Goal: Entertainment & Leisure: Consume media (video, audio)

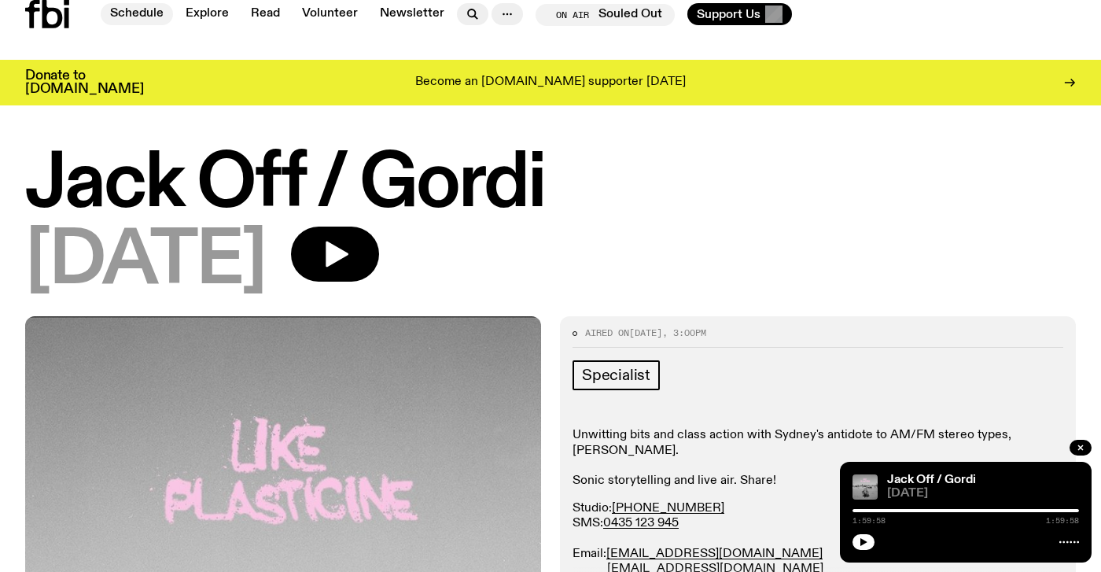
click at [132, 13] on link "Schedule" at bounding box center [137, 14] width 72 height 22
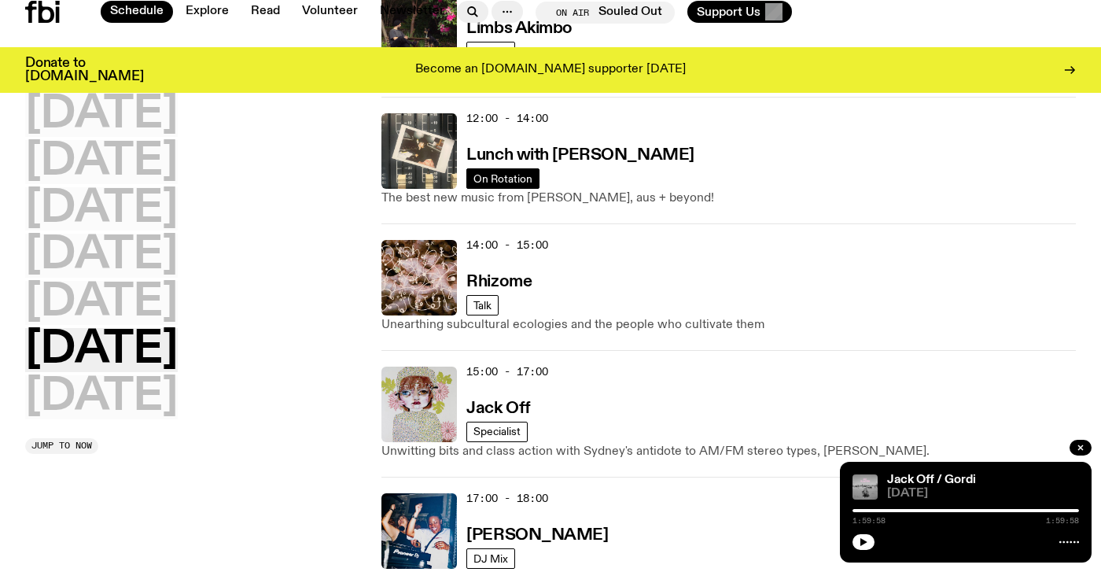
scroll to position [864, 0]
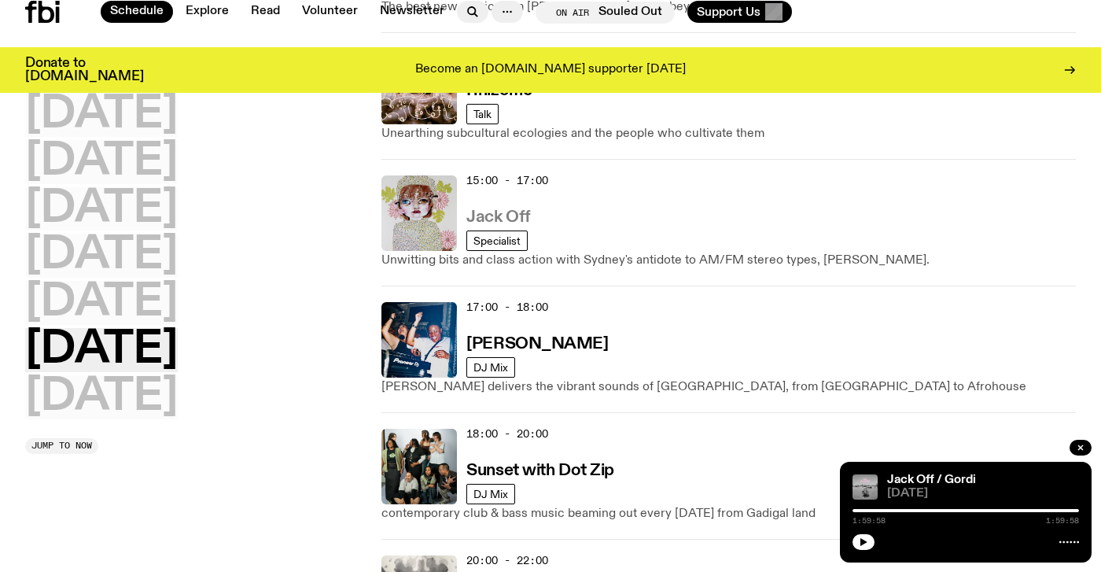
click at [502, 215] on h3 "Jack Off" at bounding box center [498, 217] width 64 height 17
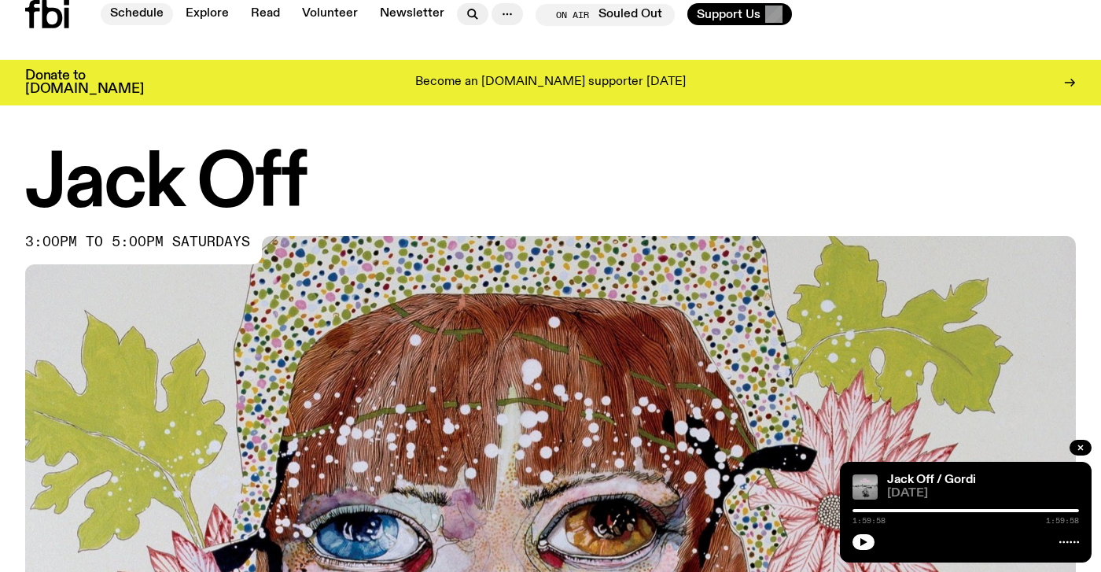
click at [125, 9] on link "Schedule" at bounding box center [137, 14] width 72 height 22
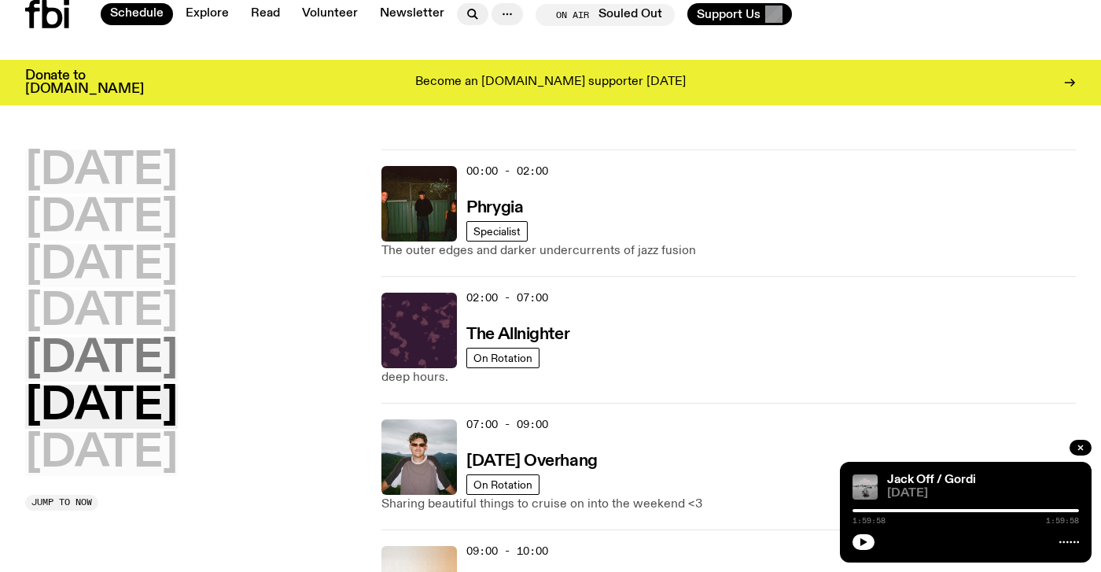
click at [136, 370] on h2 "[DATE]" at bounding box center [101, 359] width 153 height 44
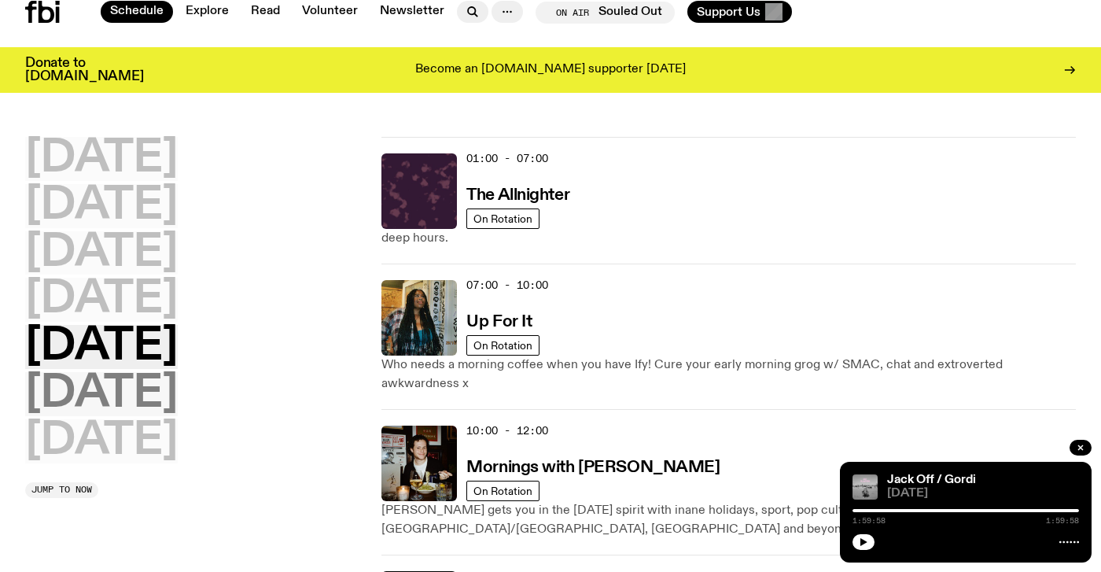
scroll to position [44, 0]
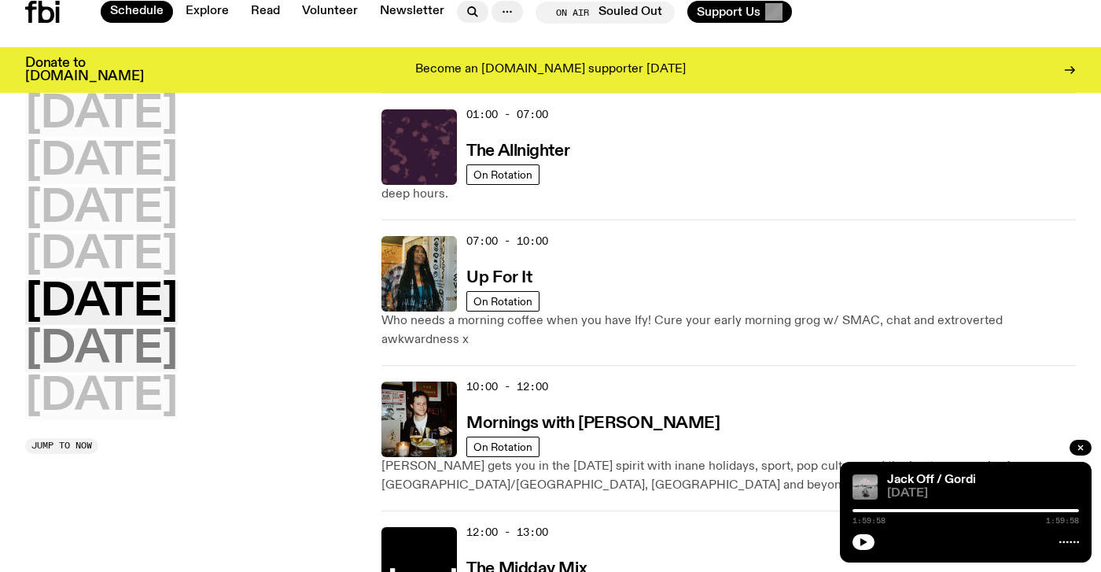
click at [133, 357] on h2 "[DATE]" at bounding box center [101, 350] width 153 height 44
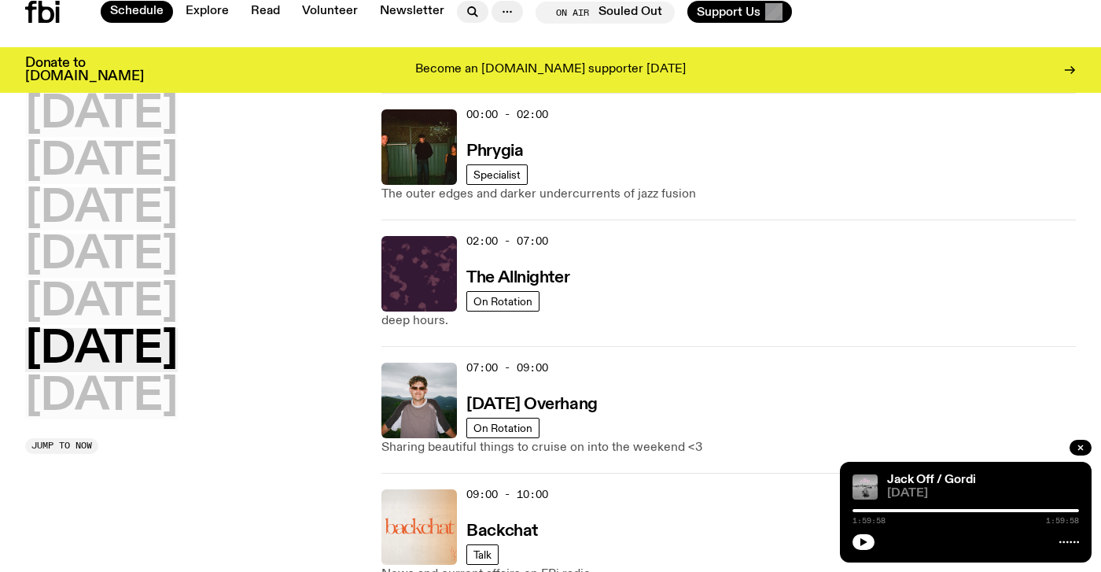
click at [46, 11] on icon at bounding box center [42, 12] width 35 height 22
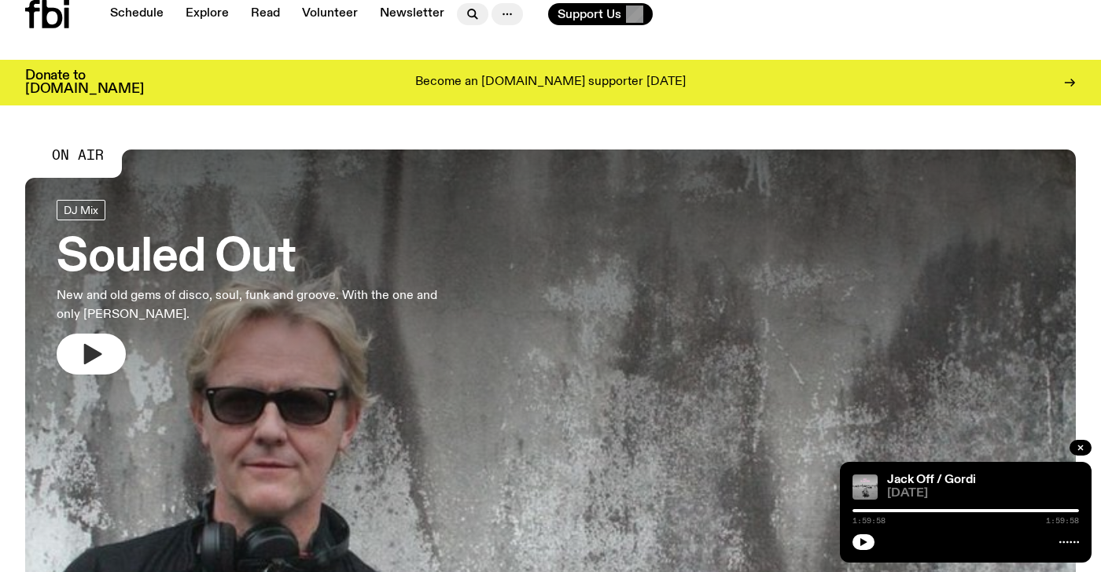
click at [90, 350] on icon "button" at bounding box center [93, 354] width 18 height 20
click at [867, 547] on button "button" at bounding box center [863, 542] width 22 height 16
click at [865, 536] on button "button" at bounding box center [863, 542] width 22 height 16
click at [87, 347] on icon "button" at bounding box center [93, 354] width 18 height 20
click at [863, 543] on icon "button" at bounding box center [863, 541] width 9 height 9
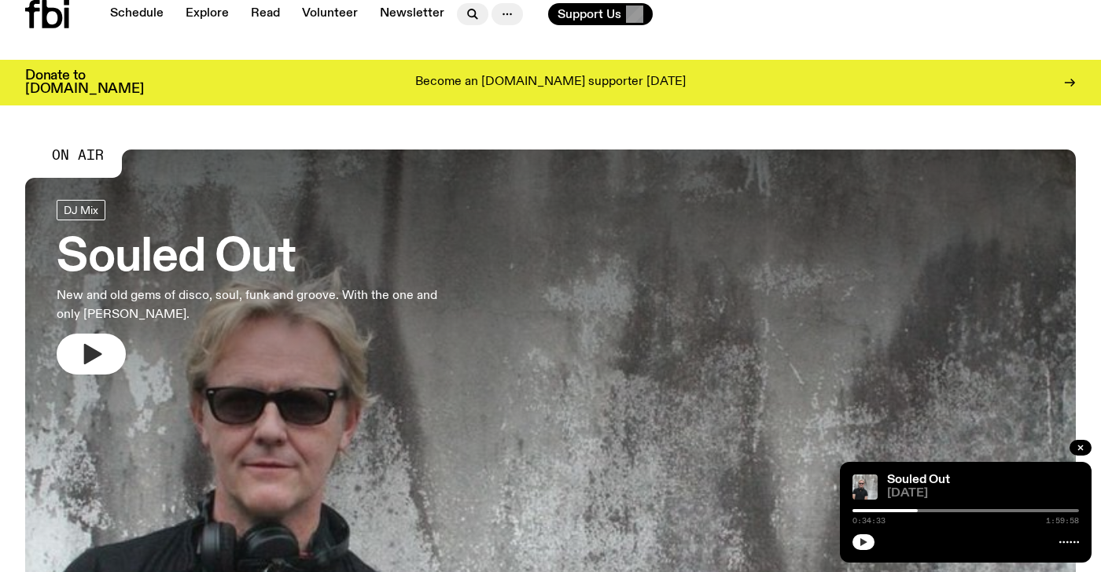
click at [95, 348] on icon "button" at bounding box center [91, 353] width 25 height 25
click at [83, 157] on div at bounding box center [550, 346] width 1051 height 394
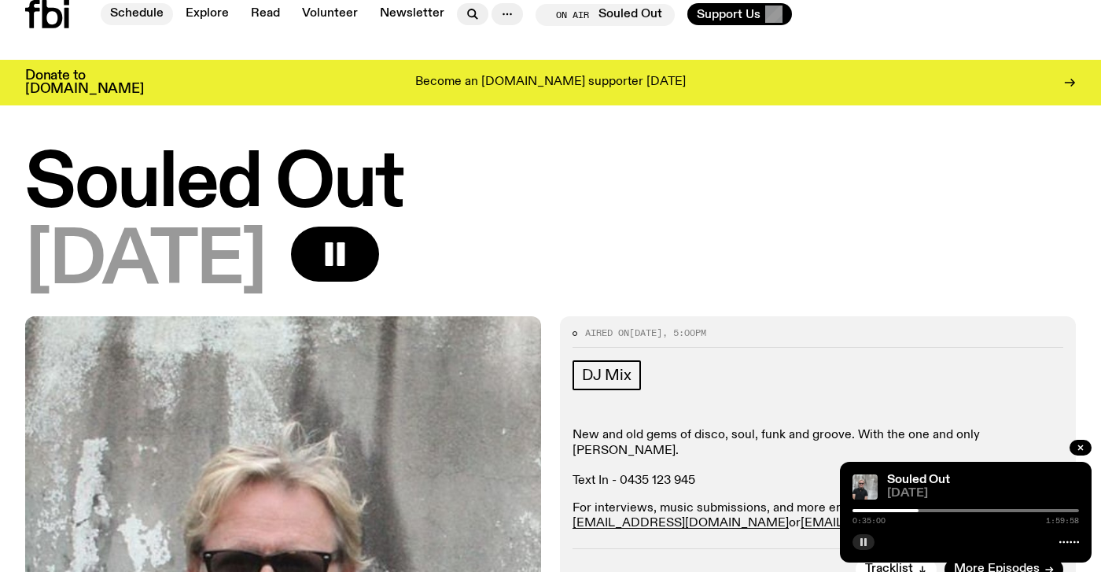
click at [142, 13] on link "Schedule" at bounding box center [137, 14] width 72 height 22
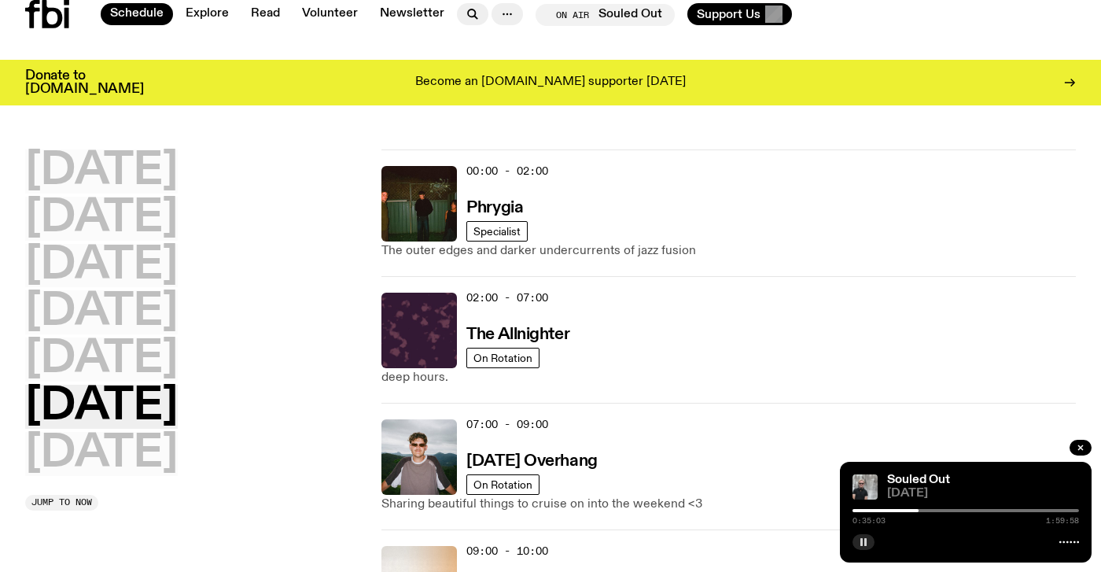
click at [127, 411] on h2 "[DATE]" at bounding box center [101, 407] width 153 height 44
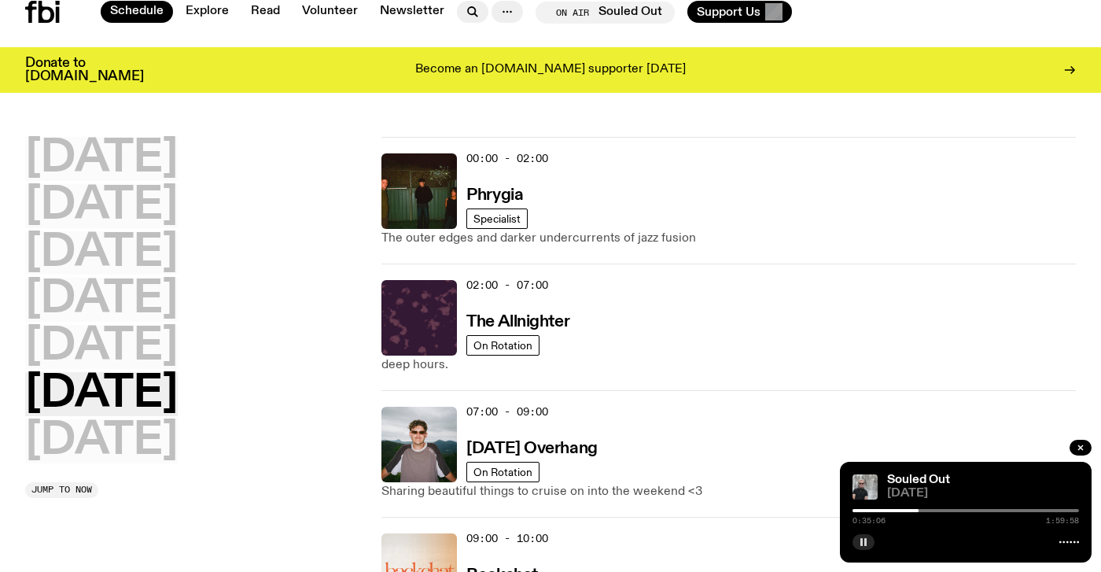
scroll to position [728, 0]
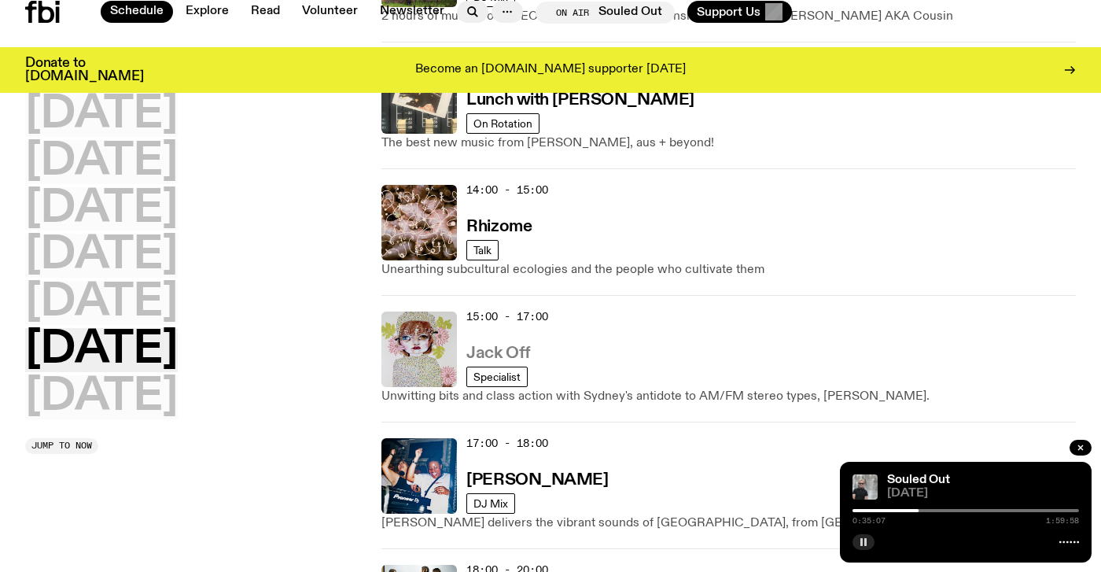
click at [477, 350] on h3 "Jack Off" at bounding box center [498, 353] width 64 height 17
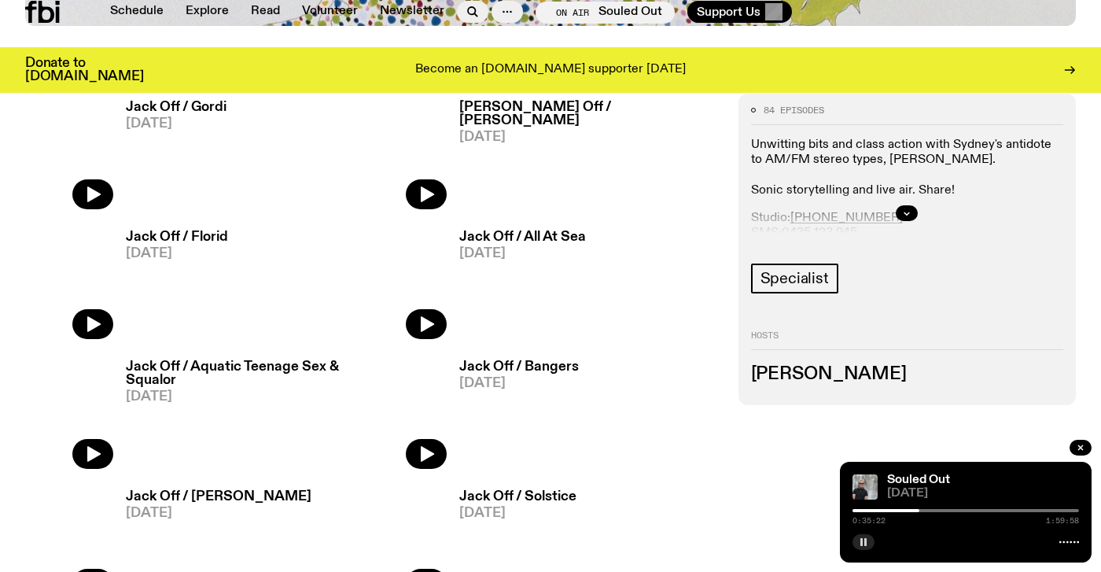
scroll to position [809, 0]
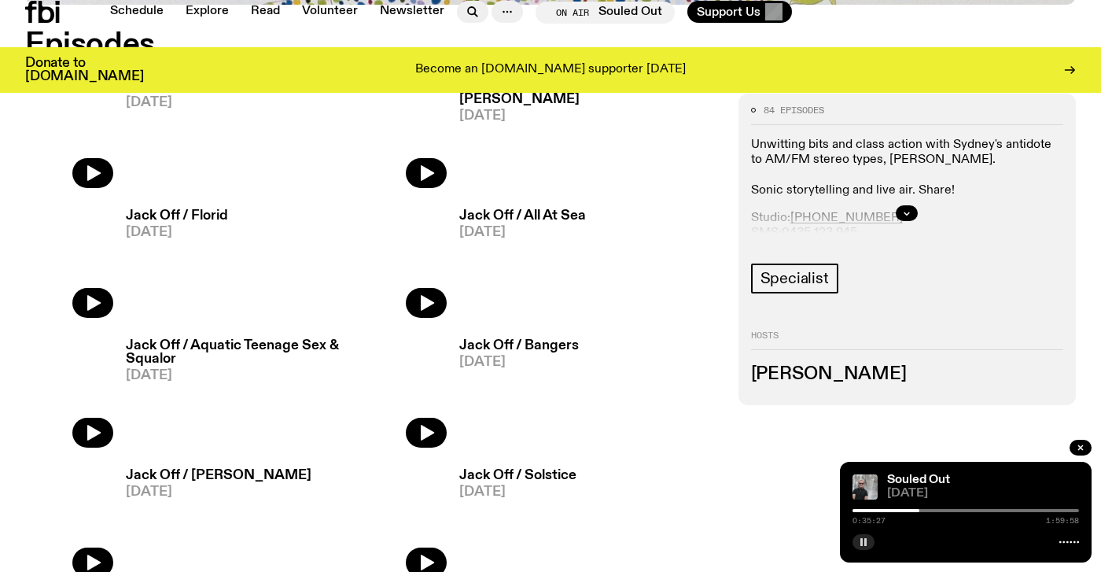
click at [96, 171] on img at bounding box center [69, 130] width 88 height 117
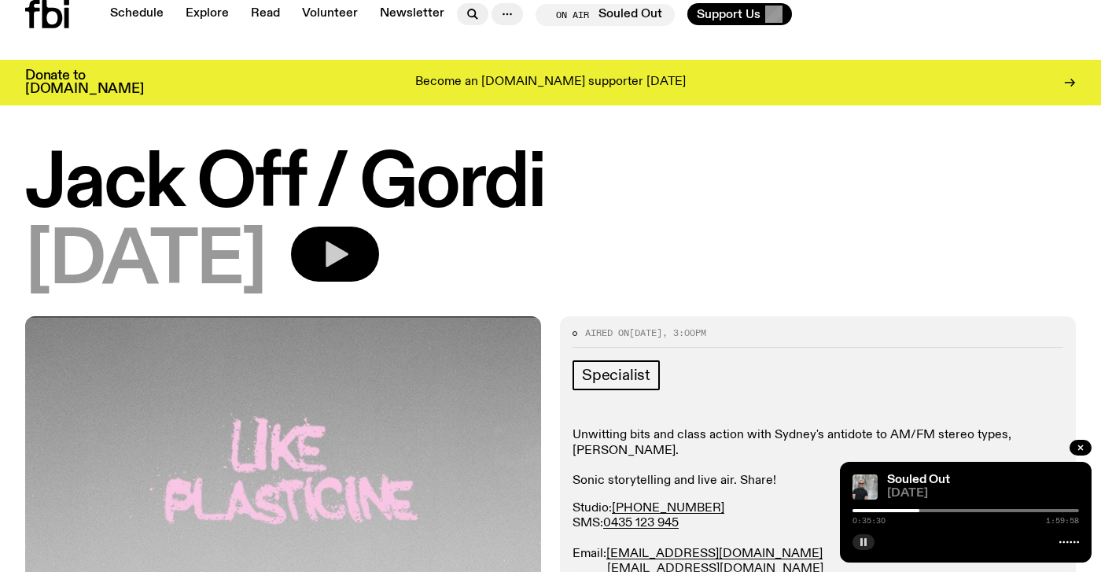
click at [351, 254] on icon "button" at bounding box center [334, 253] width 31 height 31
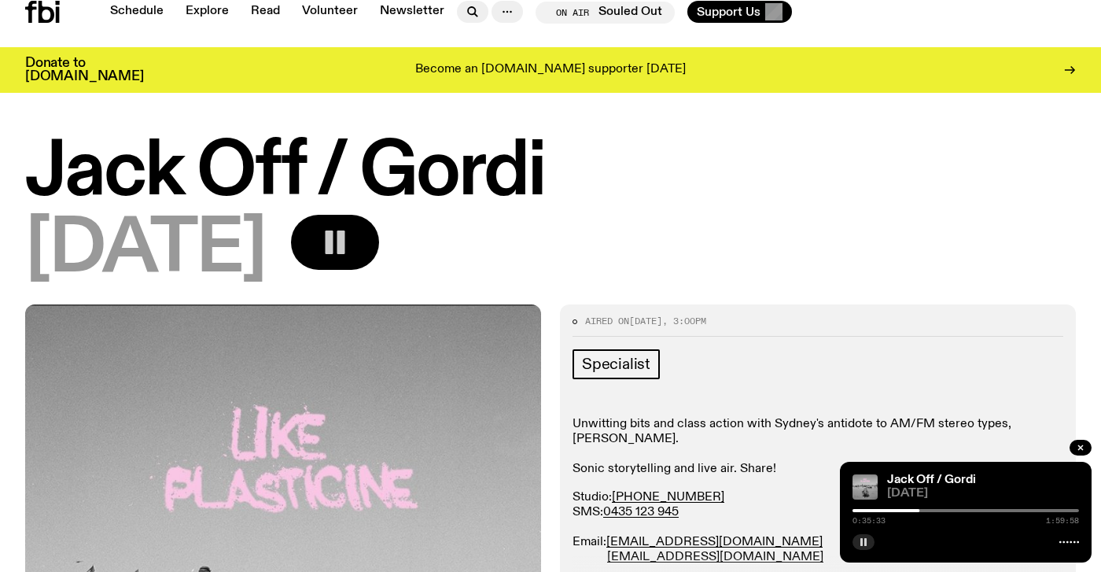
scroll to position [521, 0]
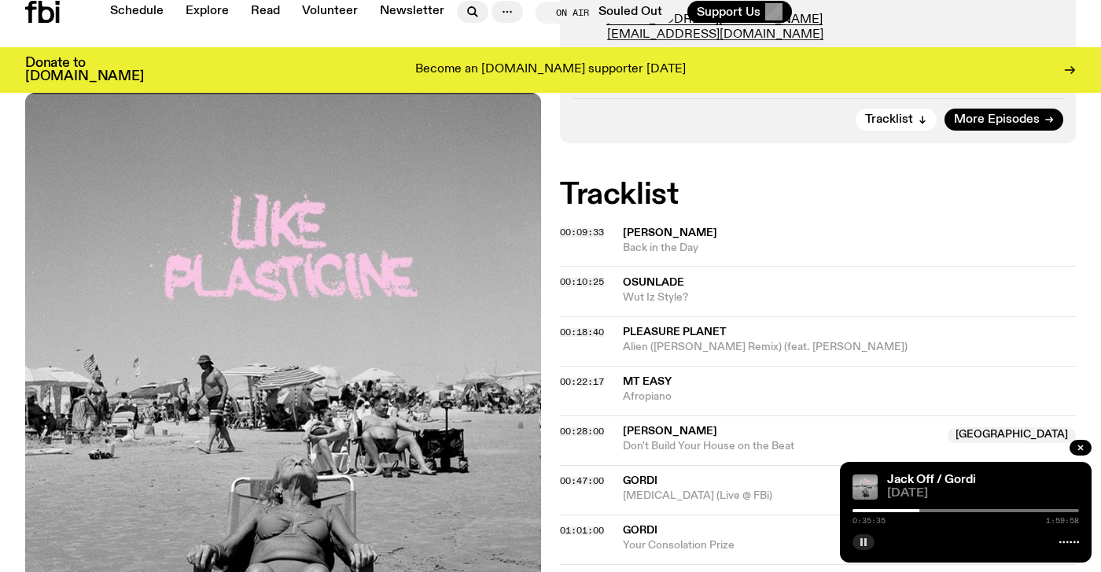
click at [635, 238] on span "kuniyuki takahashi" at bounding box center [670, 232] width 94 height 11
click at [587, 233] on span "00:09:33" at bounding box center [582, 232] width 44 height 13
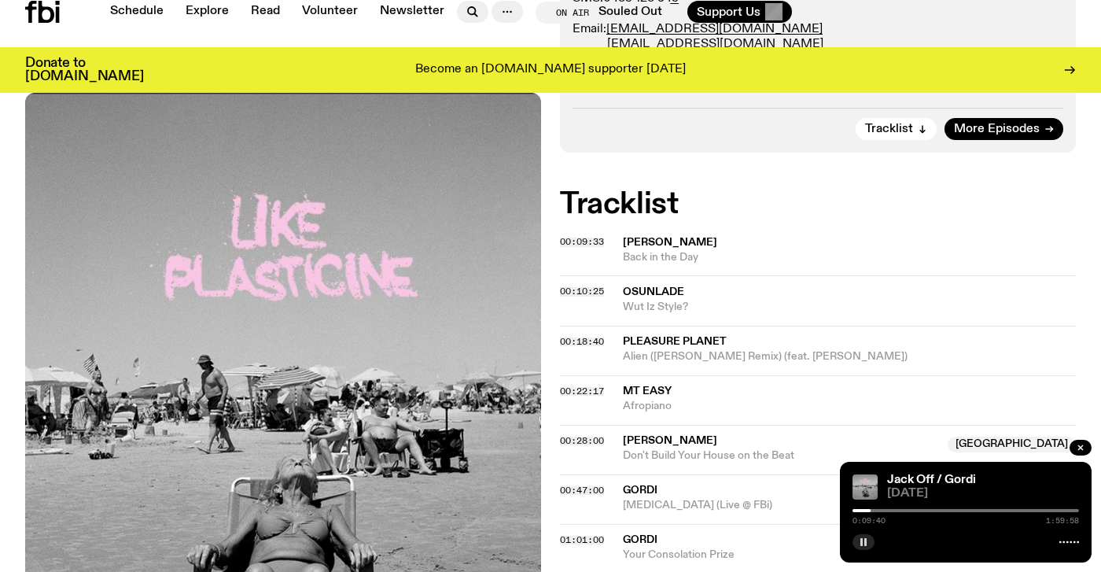
scroll to position [569, 0]
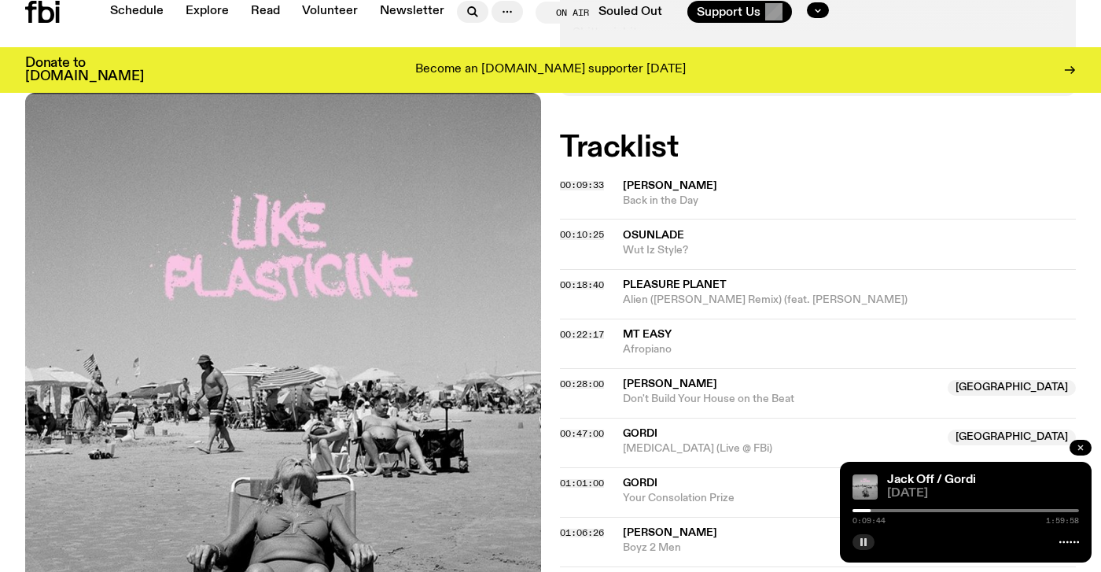
click at [1082, 447] on icon "button" at bounding box center [1080, 447] width 5 height 5
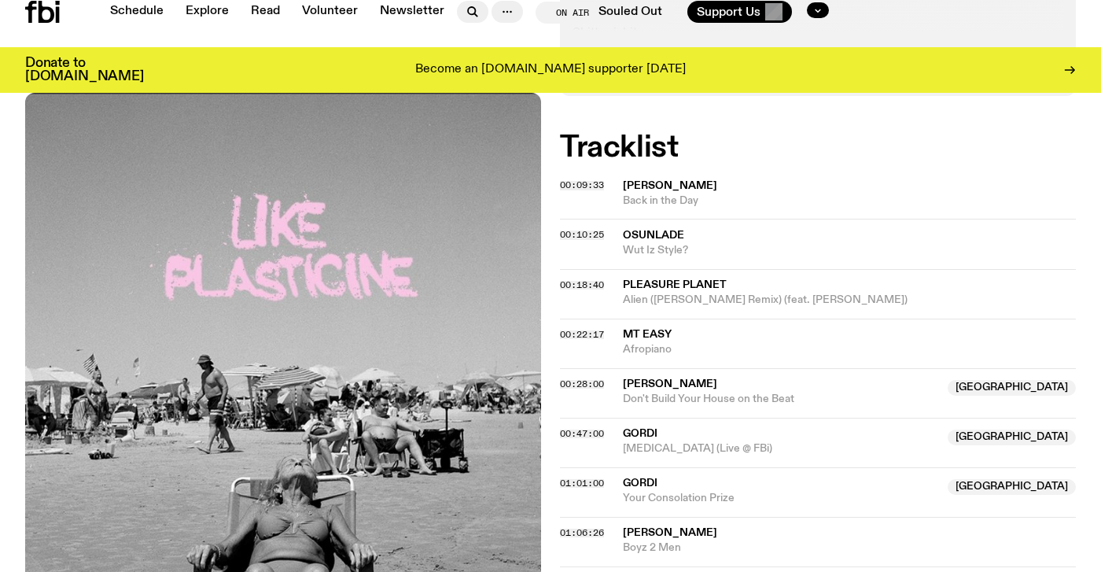
click at [634, 186] on span "kuniyuki takahashi" at bounding box center [670, 185] width 94 height 11
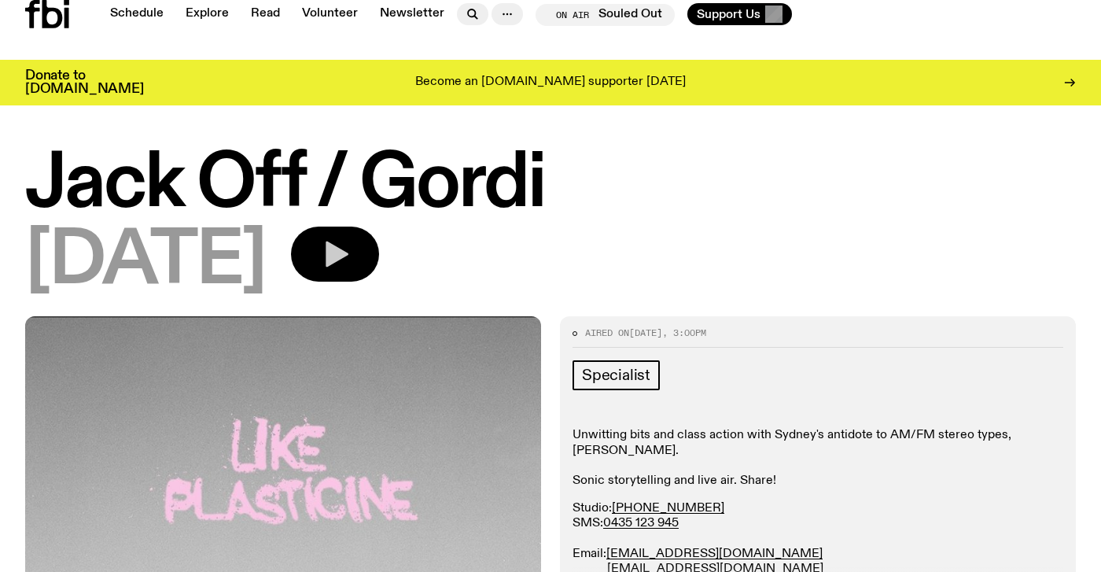
scroll to position [0, 0]
click at [125, 13] on link "Schedule" at bounding box center [137, 14] width 72 height 22
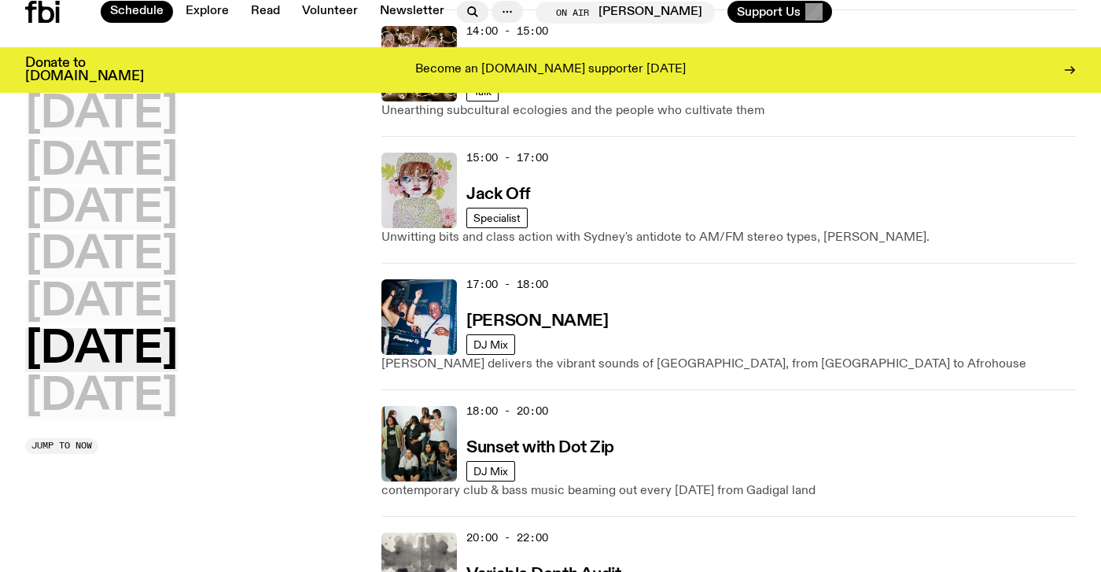
scroll to position [867, 0]
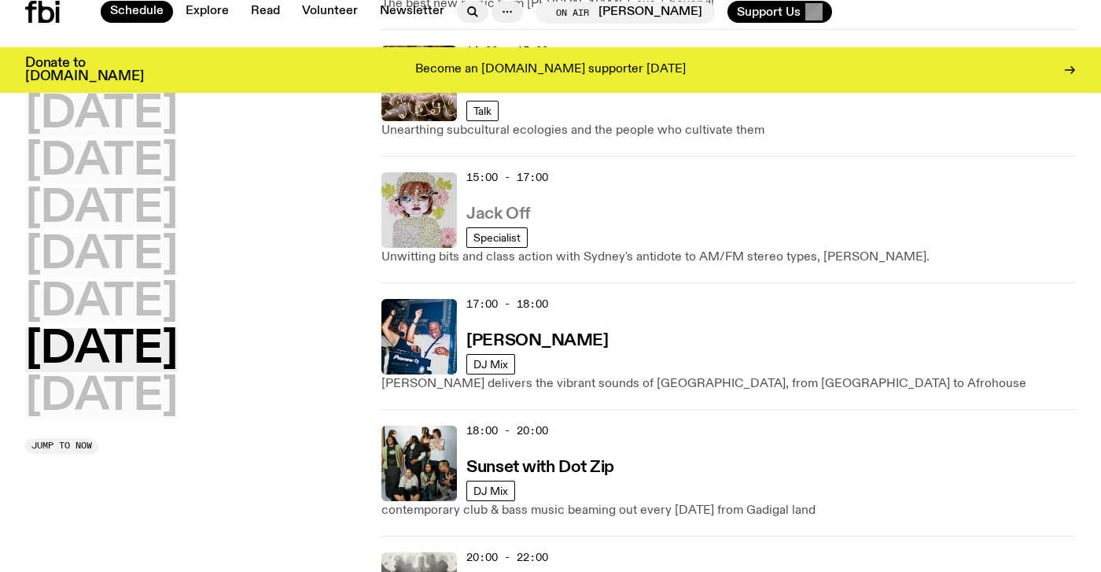
click at [503, 213] on h3 "Jack Off" at bounding box center [498, 214] width 64 height 17
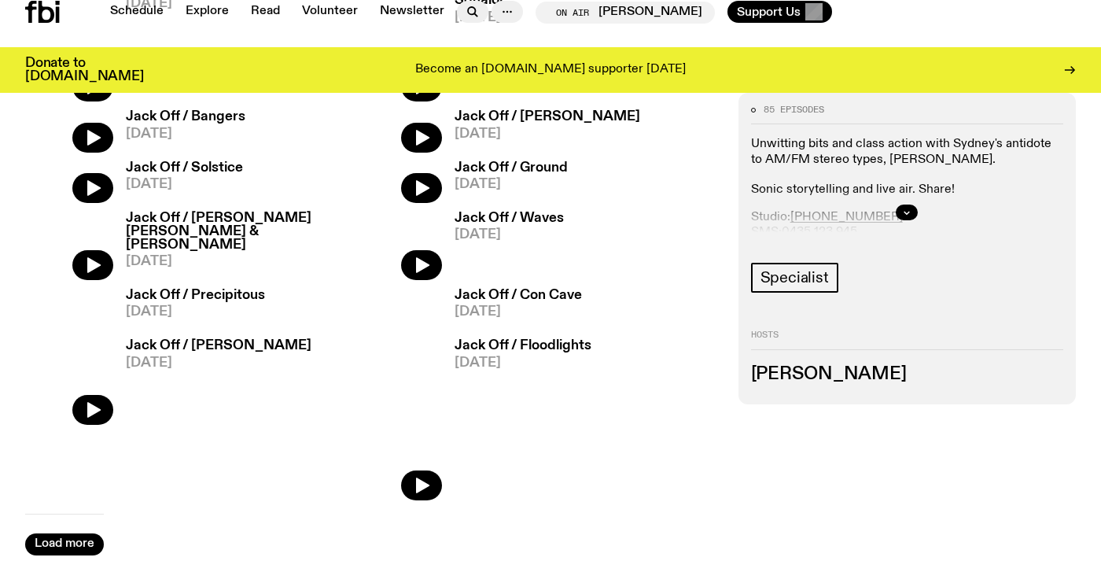
scroll to position [597, 0]
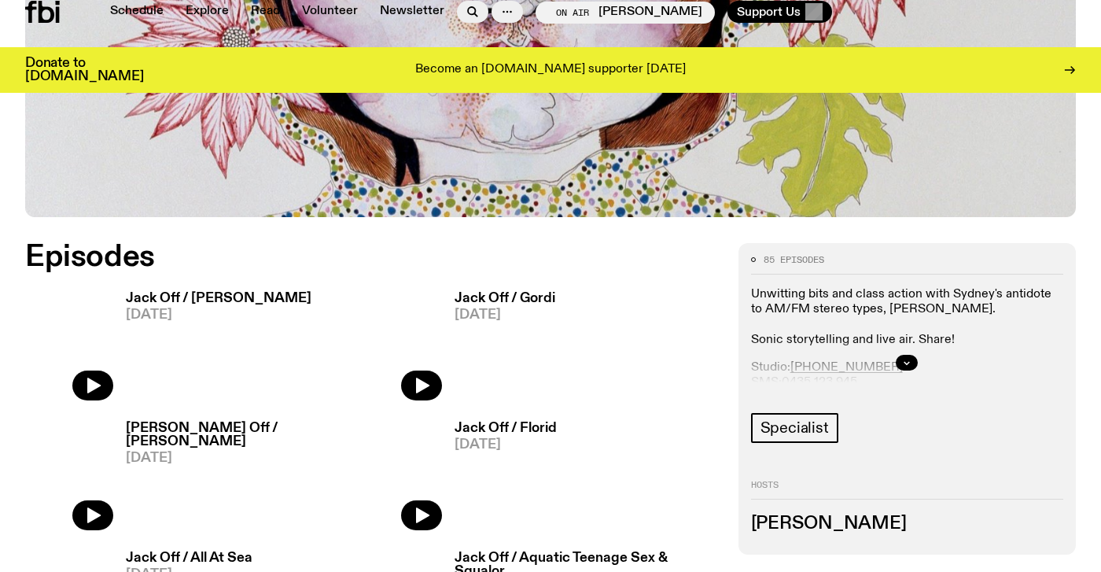
click at [94, 386] on img at bounding box center [69, 342] width 88 height 117
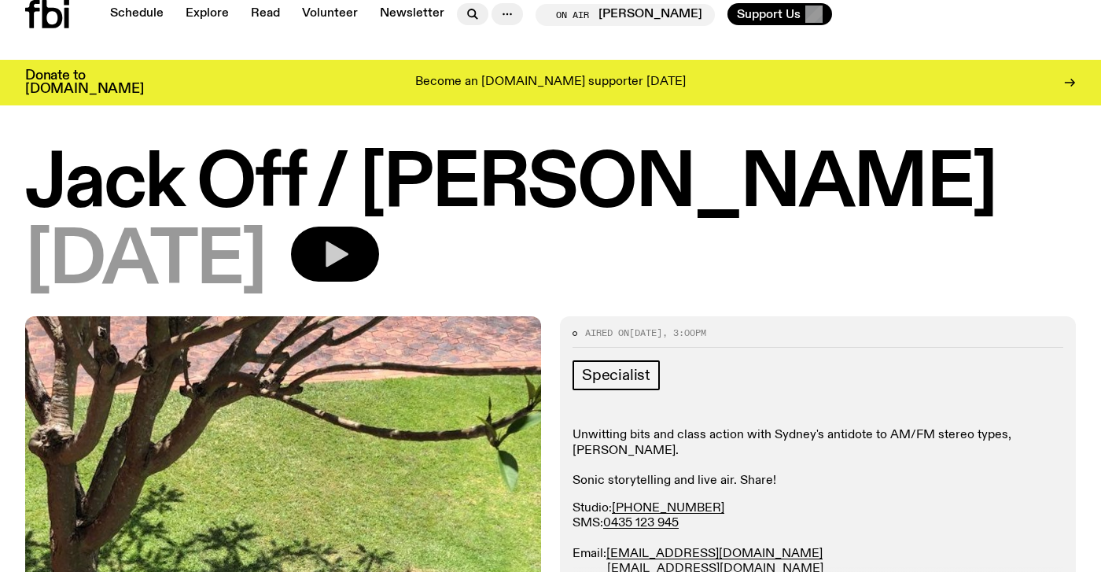
click at [348, 263] on icon "button" at bounding box center [337, 254] width 23 height 26
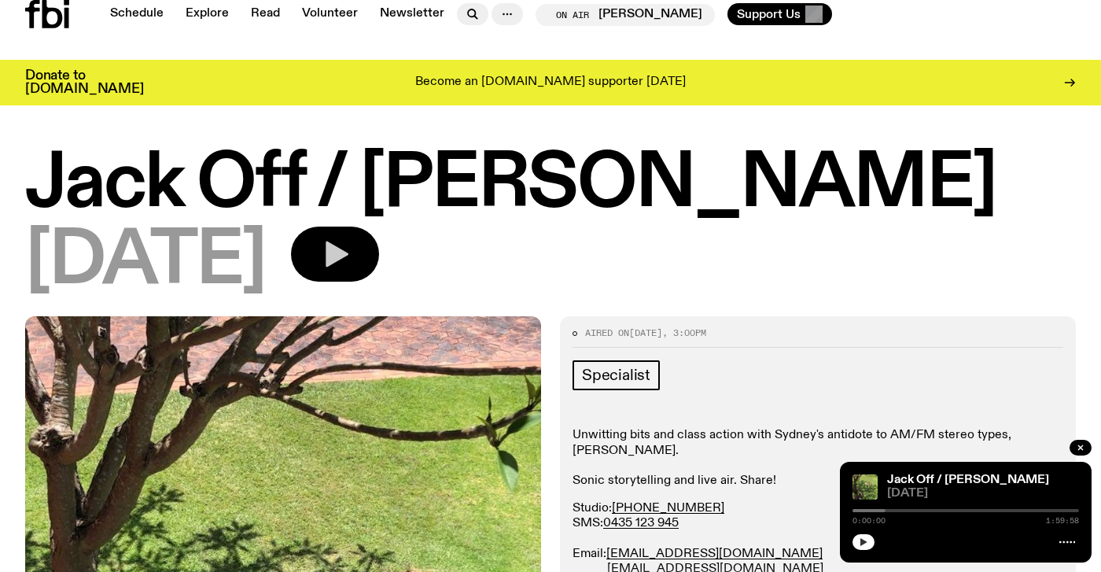
click at [860, 543] on icon "button" at bounding box center [863, 541] width 9 height 9
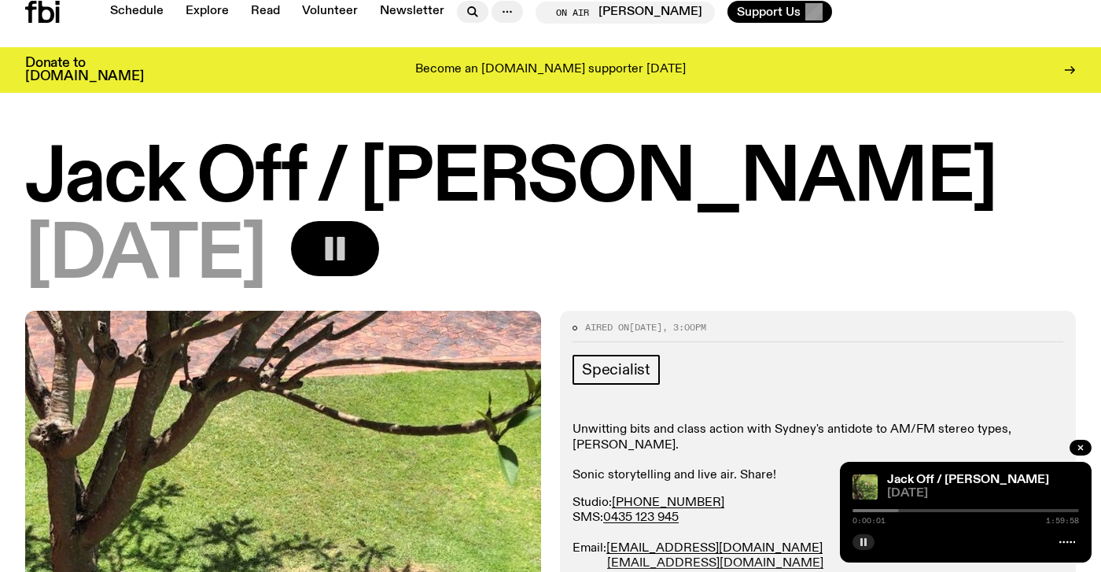
scroll to position [481, 0]
